Goal: Find specific page/section

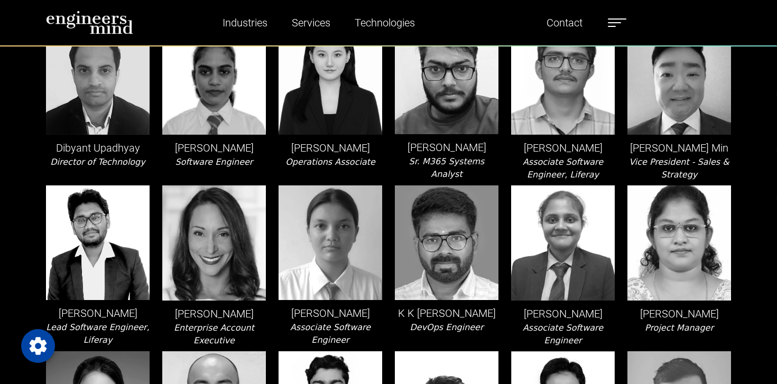
scroll to position [779, 0]
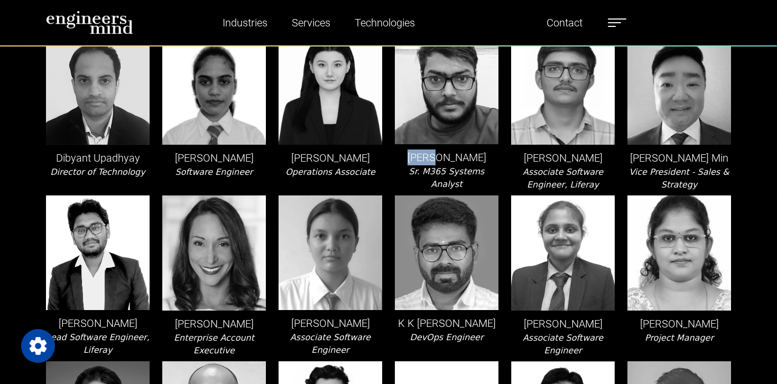
drag, startPoint x: 423, startPoint y: 183, endPoint x: 449, endPoint y: 181, distance: 26.0
click at [449, 165] on p "[PERSON_NAME]" at bounding box center [447, 158] width 104 height 16
drag, startPoint x: 539, startPoint y: 179, endPoint x: 589, endPoint y: 193, distance: 51.9
click at [589, 166] on p "[PERSON_NAME]" at bounding box center [563, 158] width 104 height 16
click at [606, 166] on p "[PERSON_NAME]" at bounding box center [563, 158] width 104 height 16
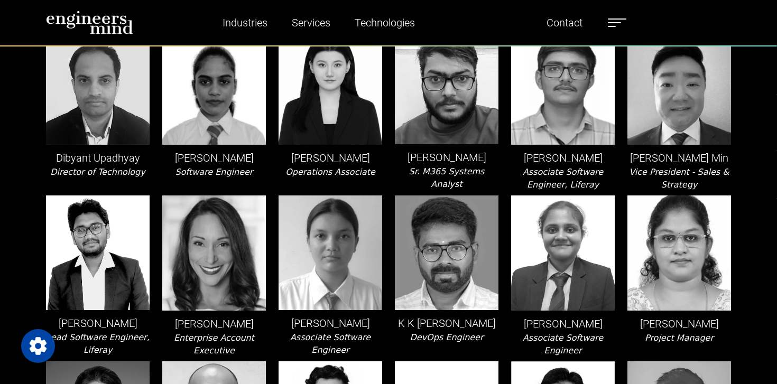
drag, startPoint x: 543, startPoint y: 179, endPoint x: 603, endPoint y: 204, distance: 64.0
click at [603, 191] on div "[PERSON_NAME] Associate Software Engineer, Liferay" at bounding box center [563, 110] width 116 height 161
copy p "[PERSON_NAME]"
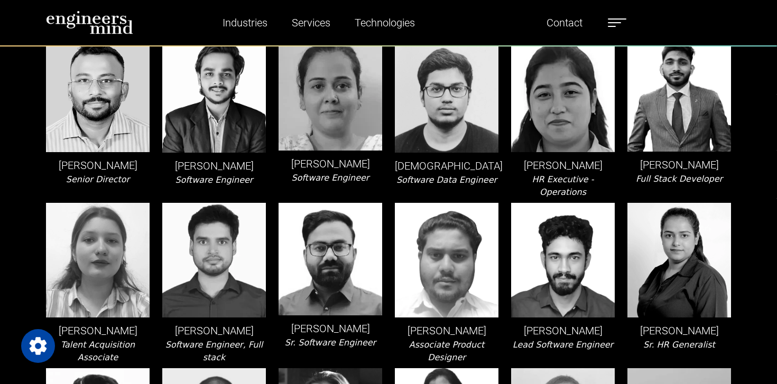
scroll to position [2195, 0]
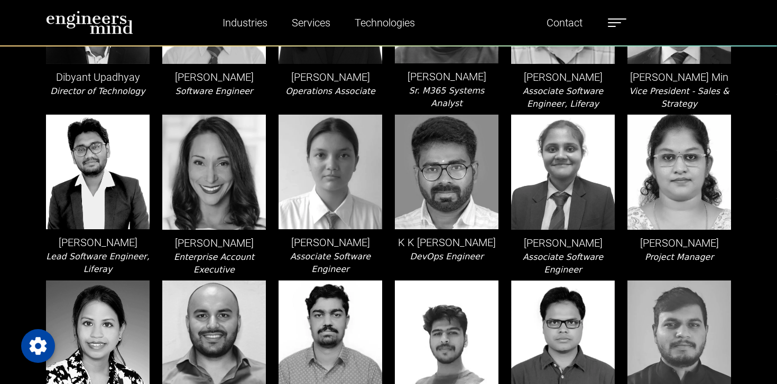
scroll to position [836, 0]
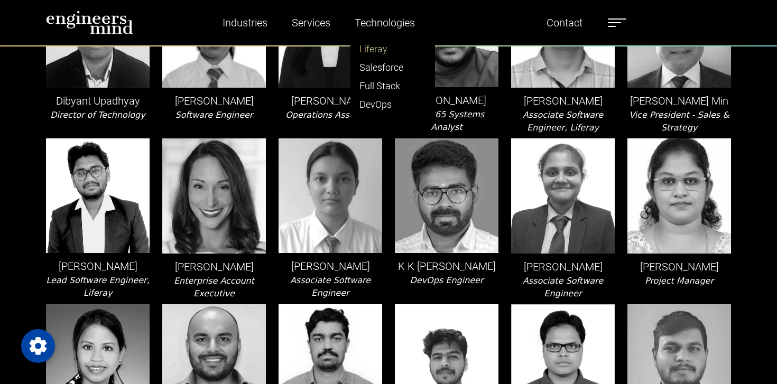
click at [390, 58] on link "Liferay" at bounding box center [393, 49] width 84 height 19
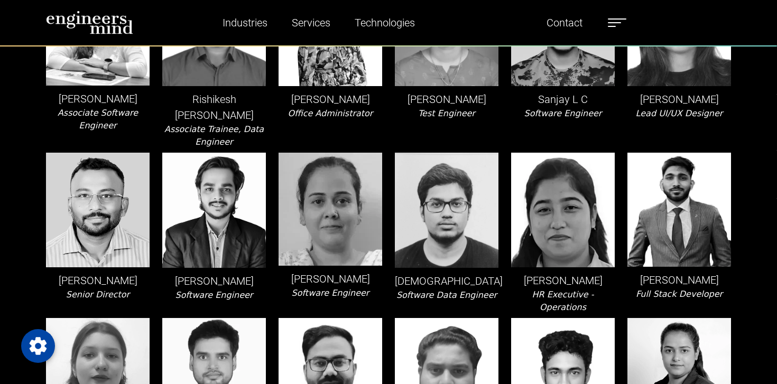
scroll to position [2031, 0]
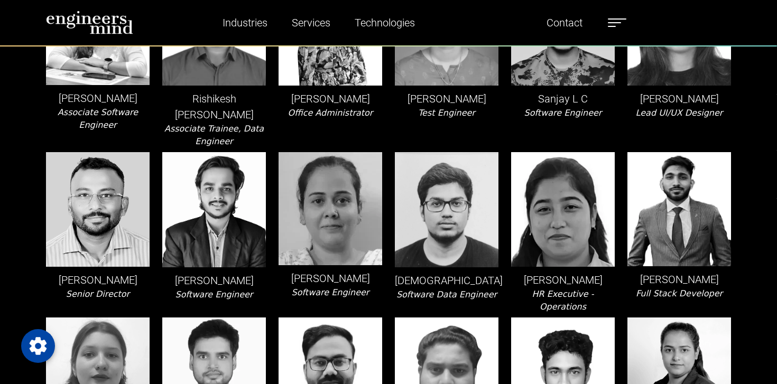
drag, startPoint x: 639, startPoint y: 319, endPoint x: 727, endPoint y: 321, distance: 88.3
click at [727, 288] on p "[PERSON_NAME]" at bounding box center [679, 280] width 104 height 16
click at [644, 288] on p "[PERSON_NAME]" at bounding box center [679, 280] width 104 height 16
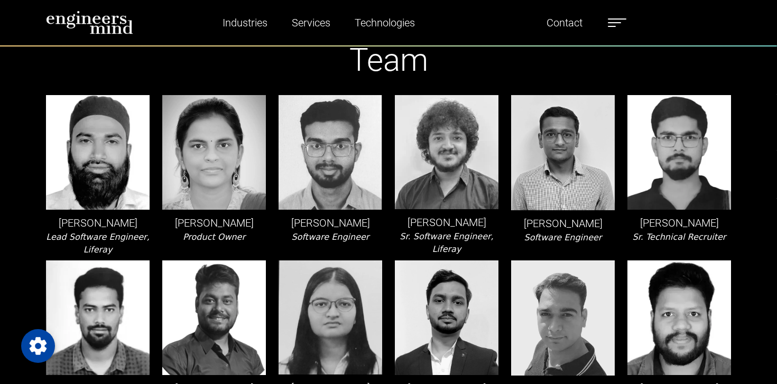
scroll to position [0, 0]
